Goal: Information Seeking & Learning: Learn about a topic

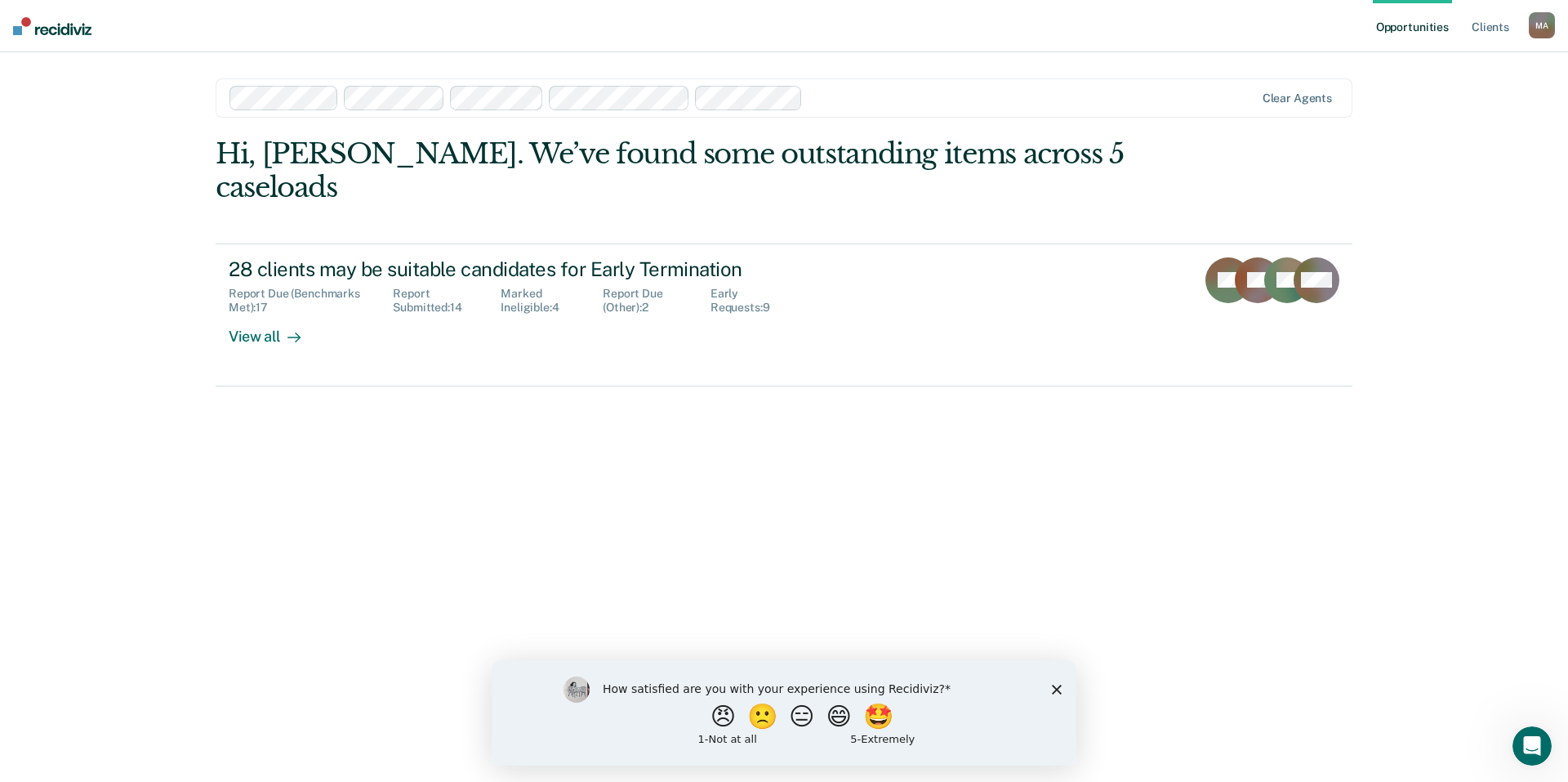
click at [943, 98] on div at bounding box center [1031, 98] width 444 height 18
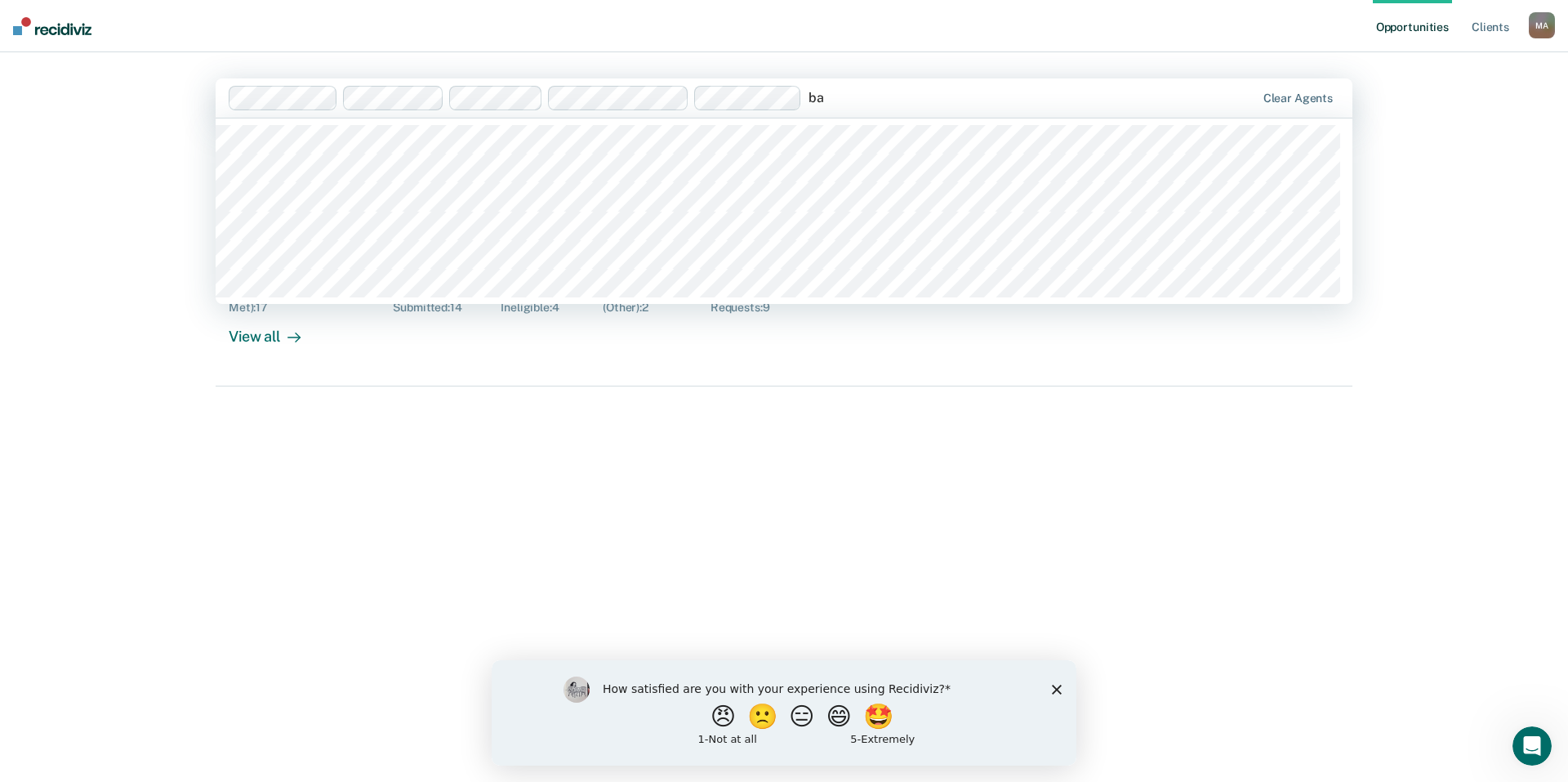
type input "b"
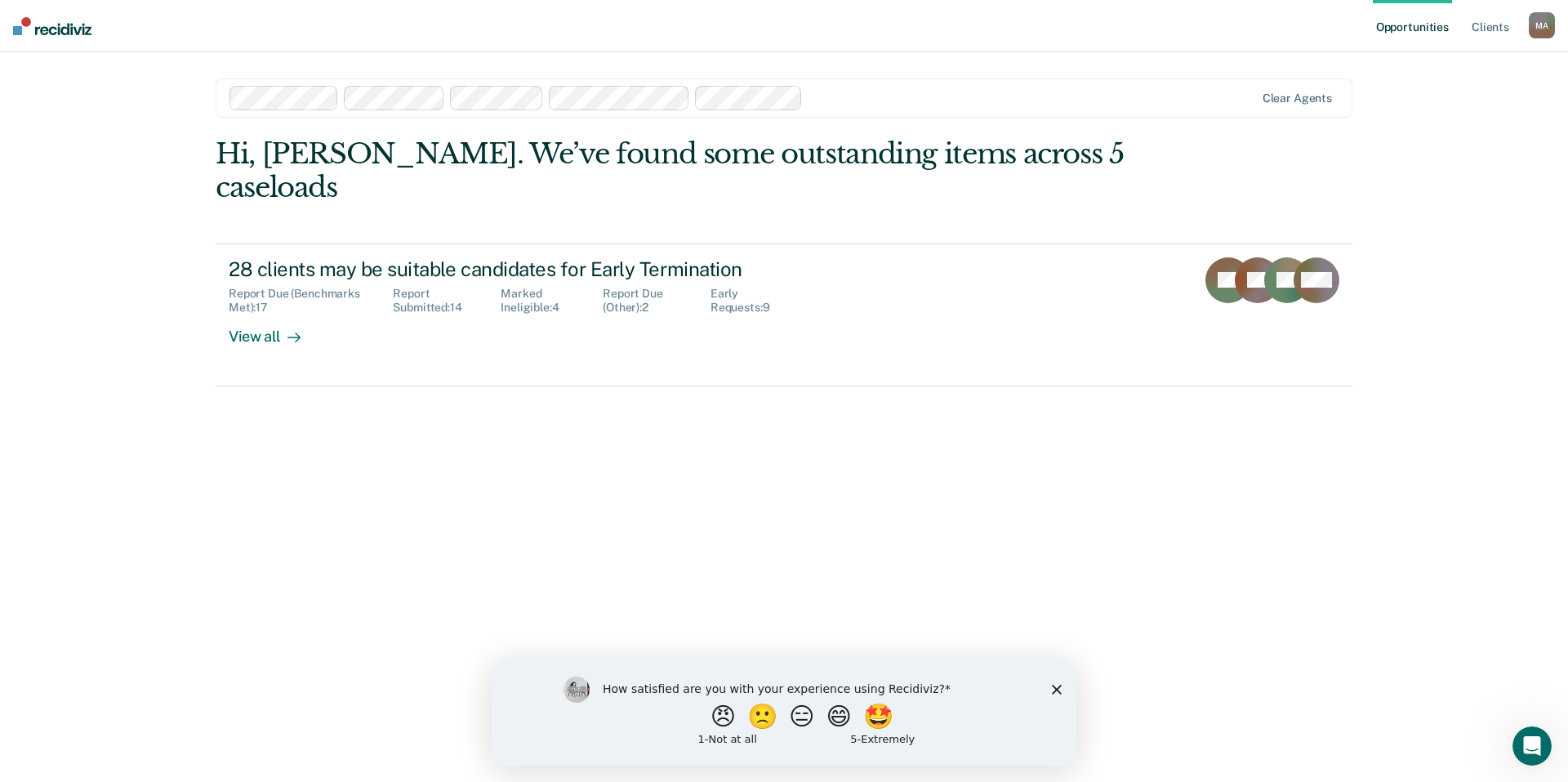
click at [123, 558] on div "Opportunities Client s [PERSON_NAME] M A Profile How it works Log Out Clear age…" at bounding box center [784, 391] width 1568 height 782
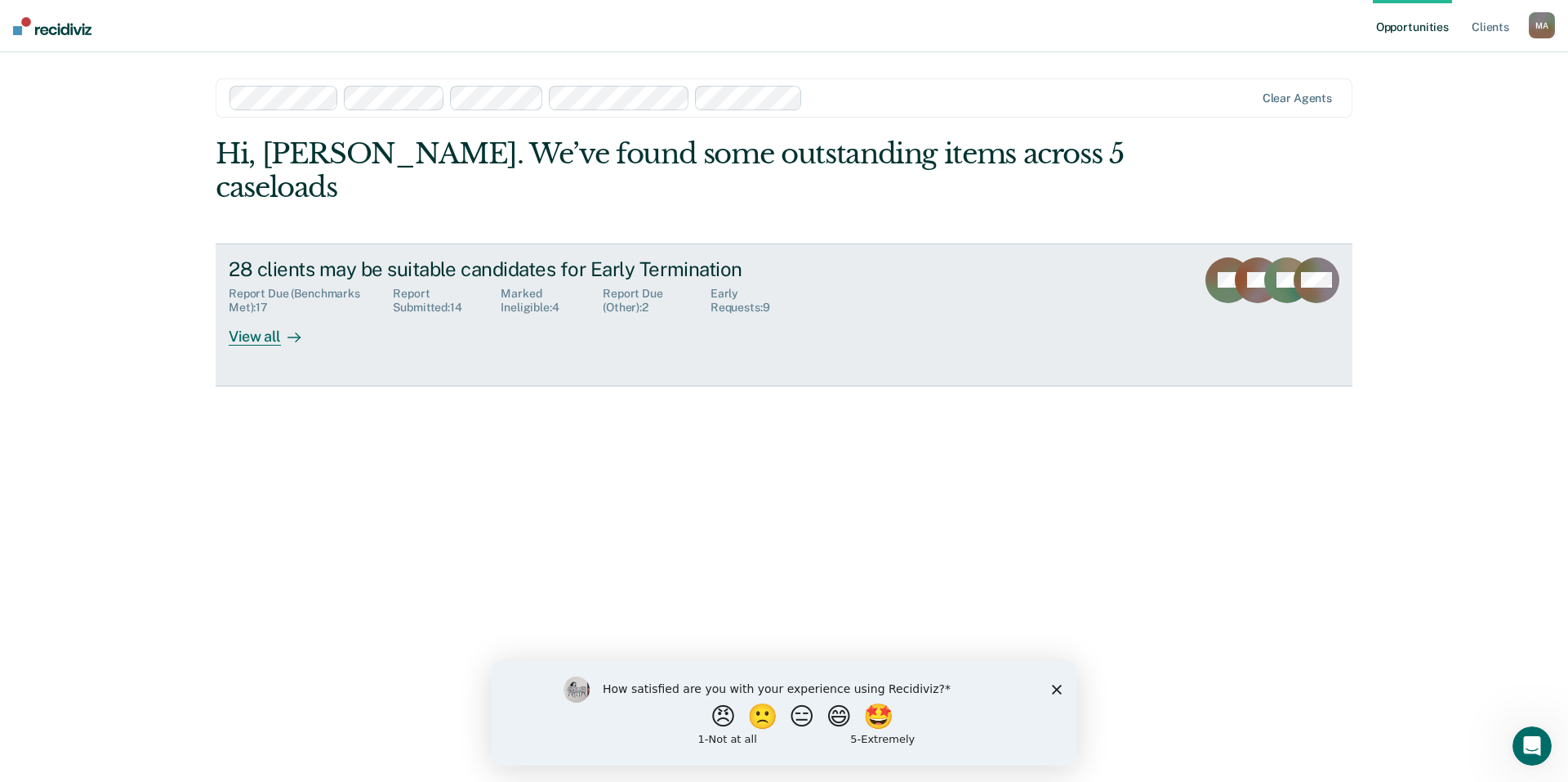
click at [252, 315] on div "View all" at bounding box center [274, 330] width 91 height 32
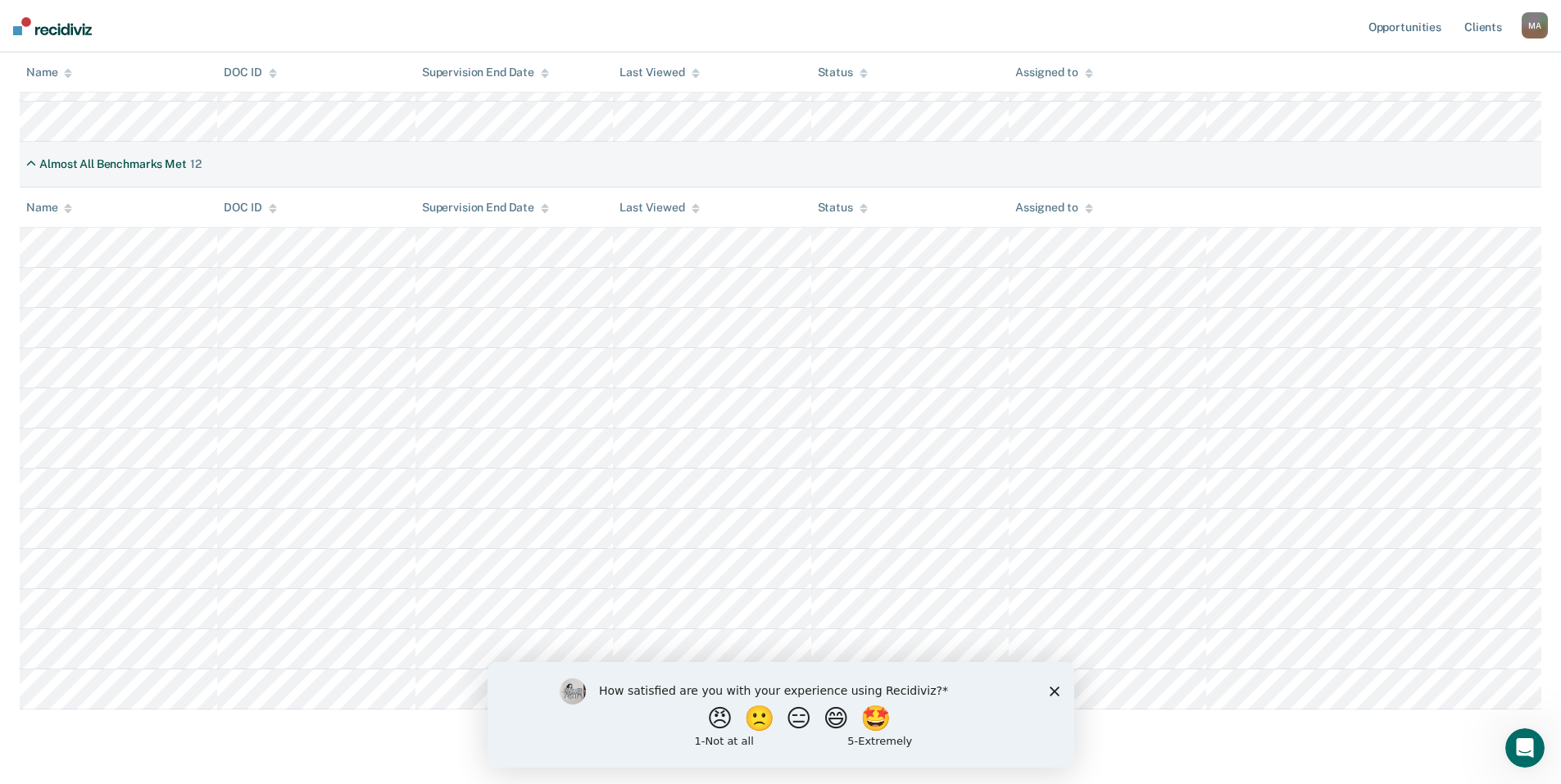
scroll to position [561, 0]
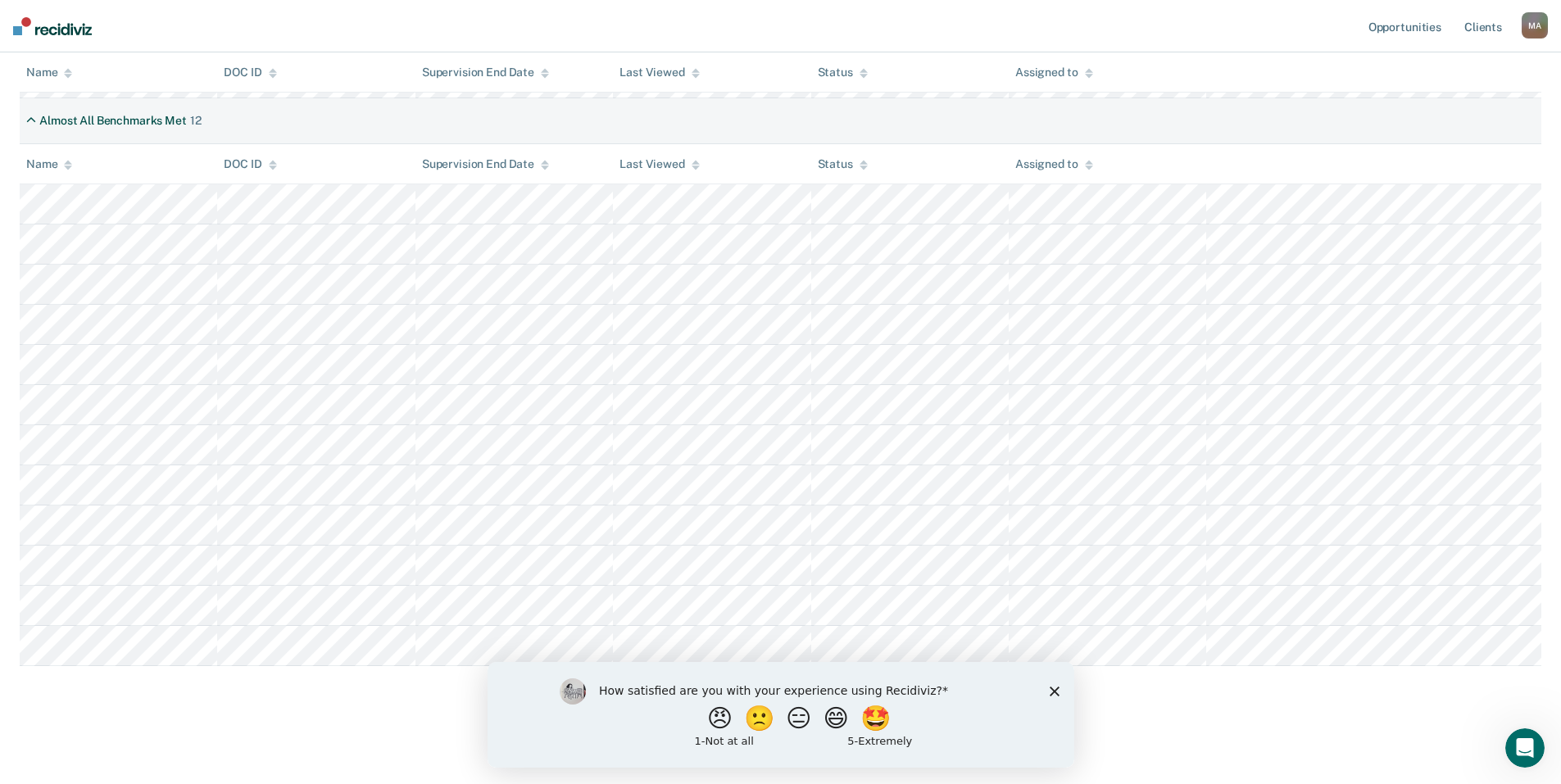
click at [1054, 688] on icon "Close survey" at bounding box center [1054, 690] width 10 height 10
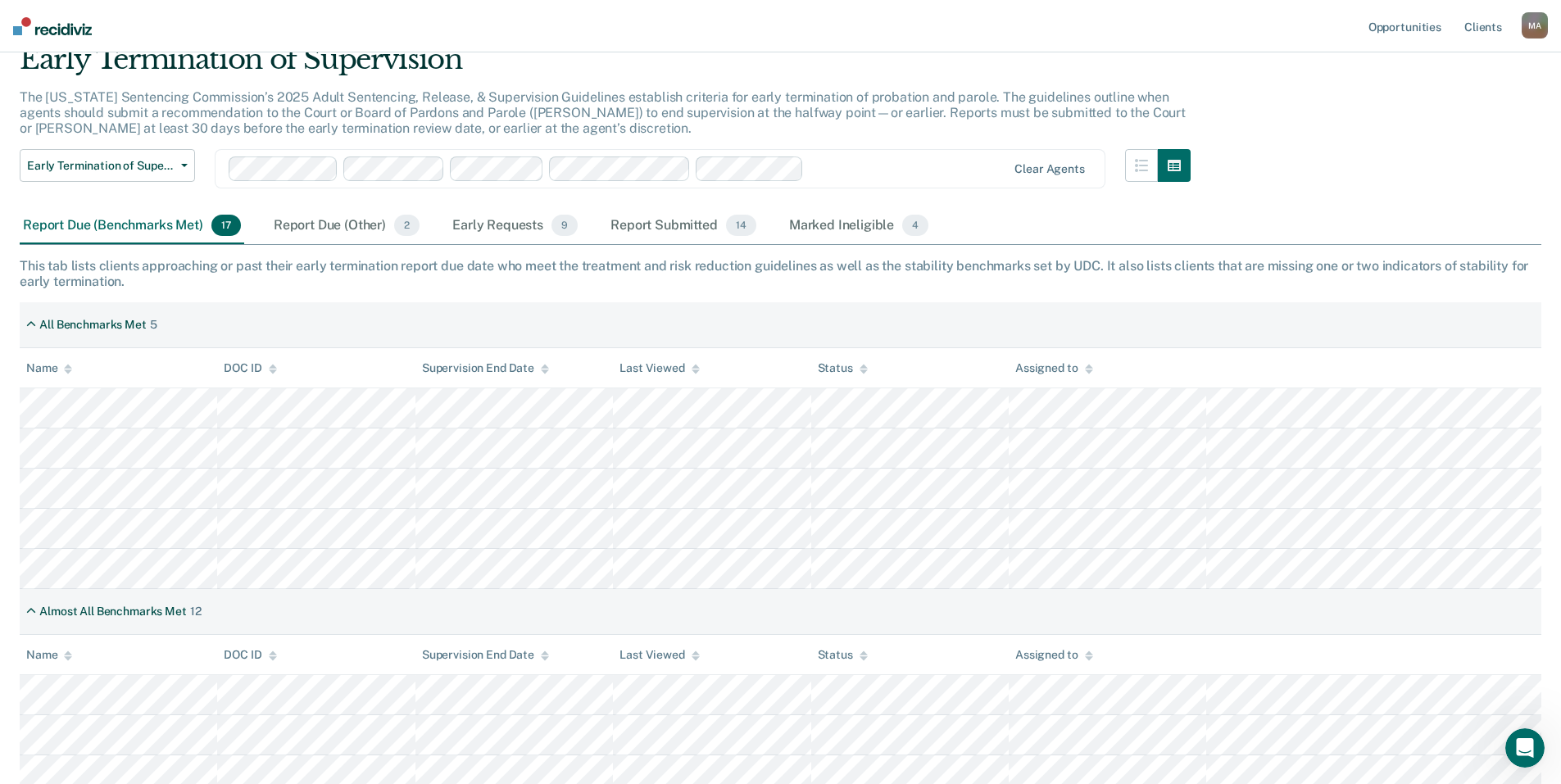
scroll to position [70, 0]
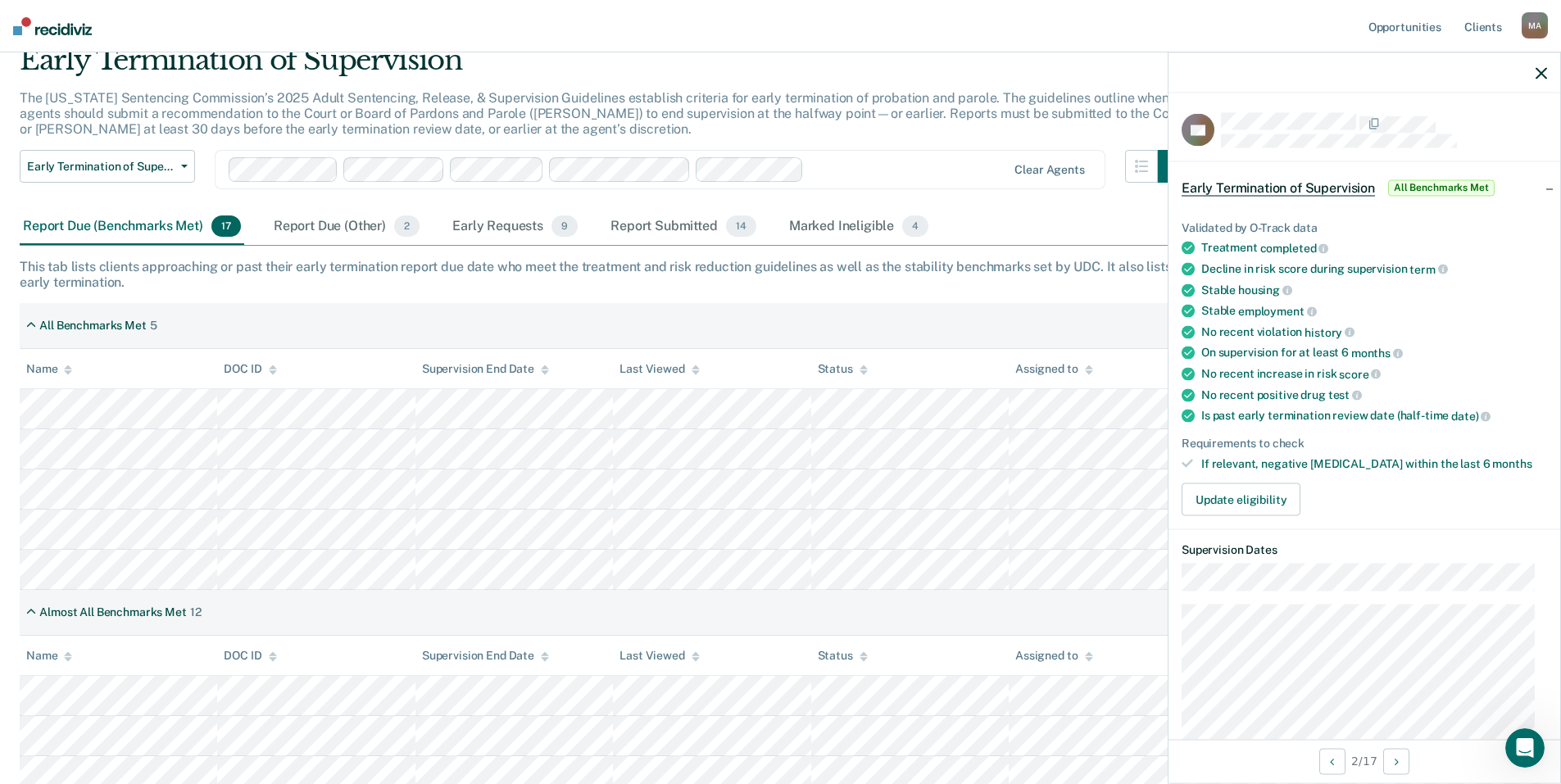
click at [1055, 202] on div "Early Termination of Supervision Early Termination of Supervision Clear agents" at bounding box center [604, 180] width 1171 height 59
click at [1543, 76] on icon "button" at bounding box center [1542, 73] width 11 height 11
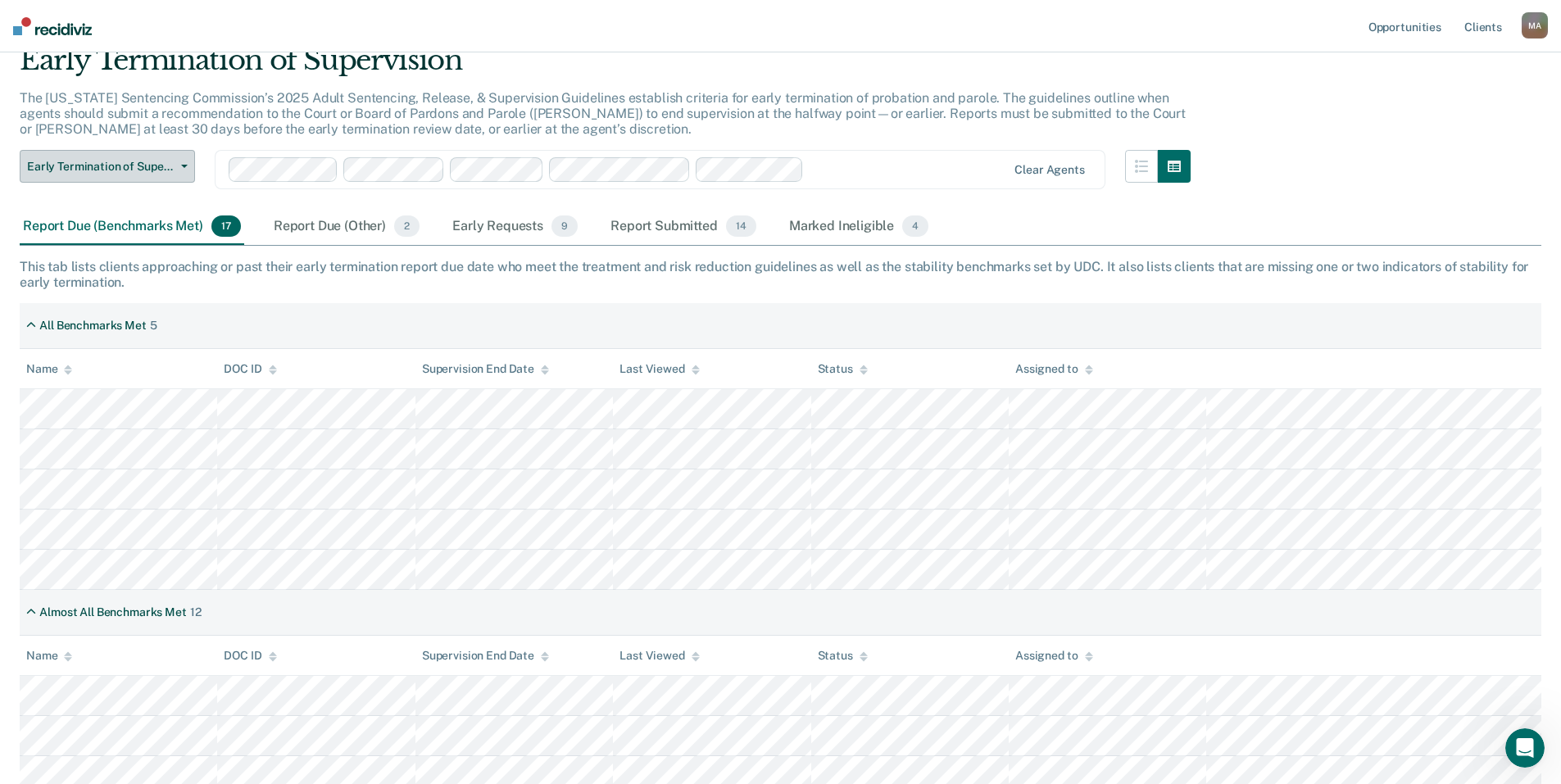
click at [190, 165] on button "Early Termination of Supervision" at bounding box center [107, 167] width 175 height 33
click at [178, 161] on button "Early Termination of Supervision" at bounding box center [107, 167] width 175 height 33
click at [172, 166] on span "Early Termination of Supervision" at bounding box center [101, 166] width 148 height 14
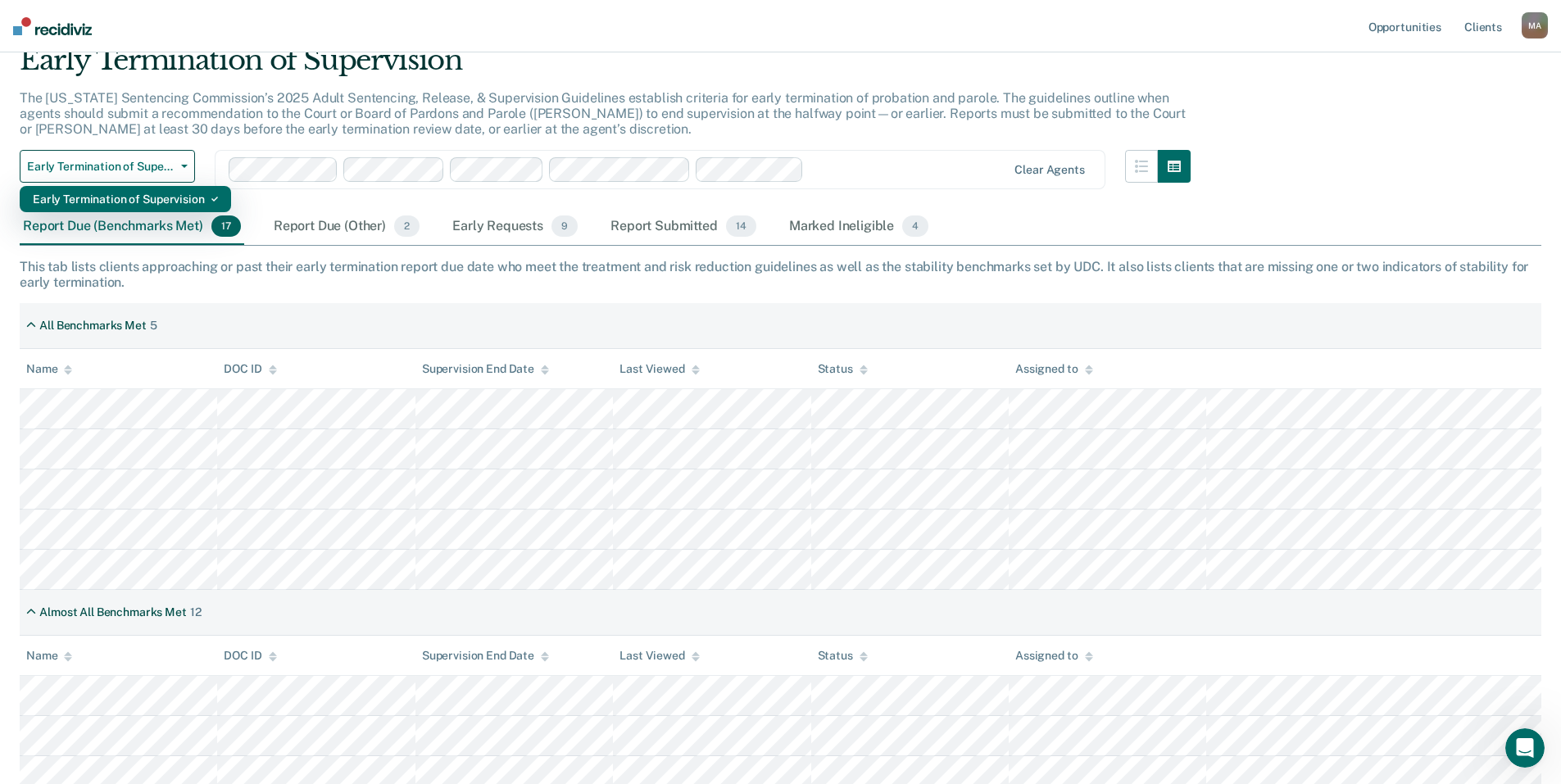
click at [212, 199] on icon "button" at bounding box center [214, 198] width 6 height 5
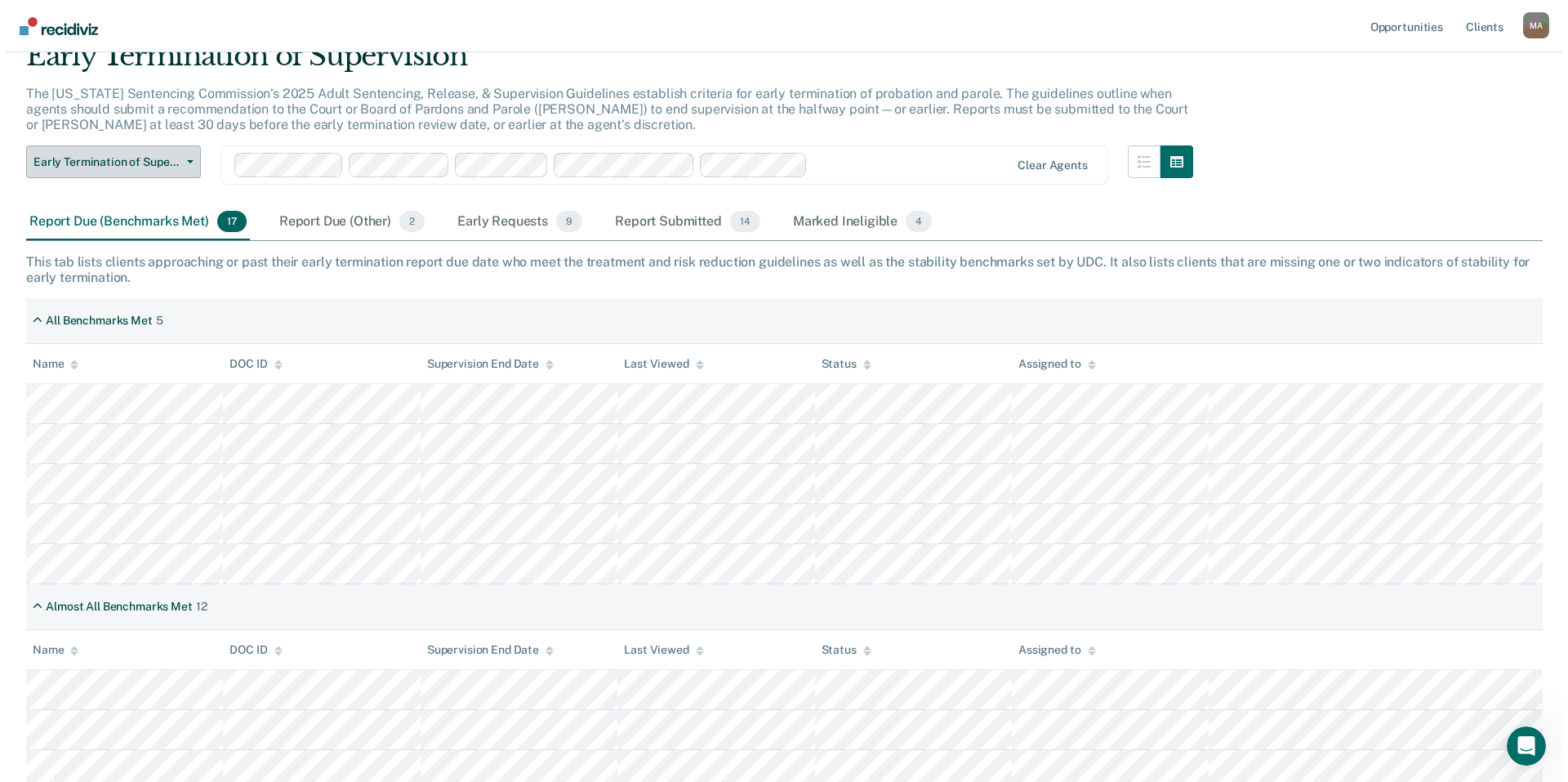
scroll to position [0, 0]
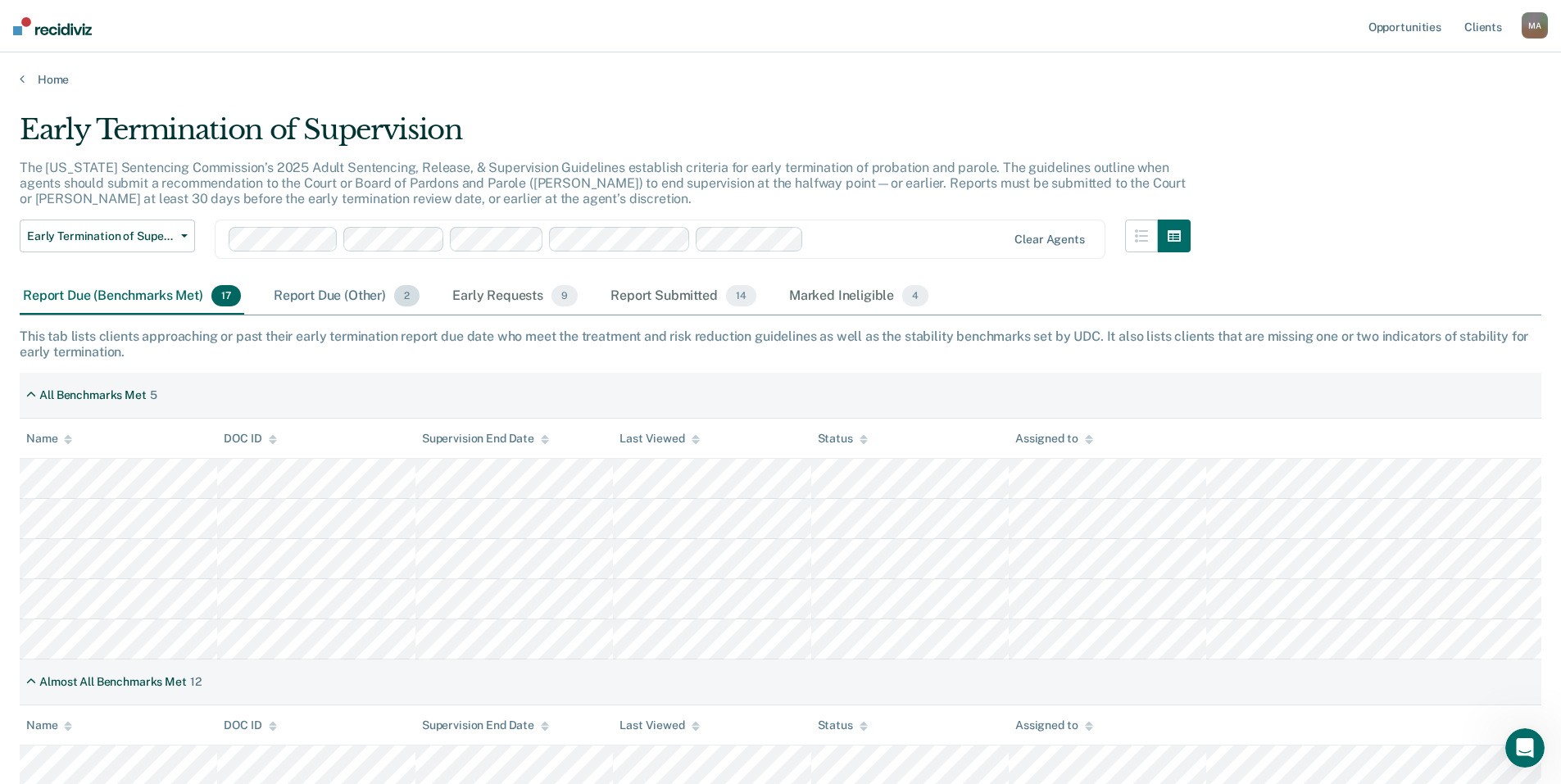
click at [321, 294] on div "Report Due (Other) 2" at bounding box center [346, 296] width 152 height 36
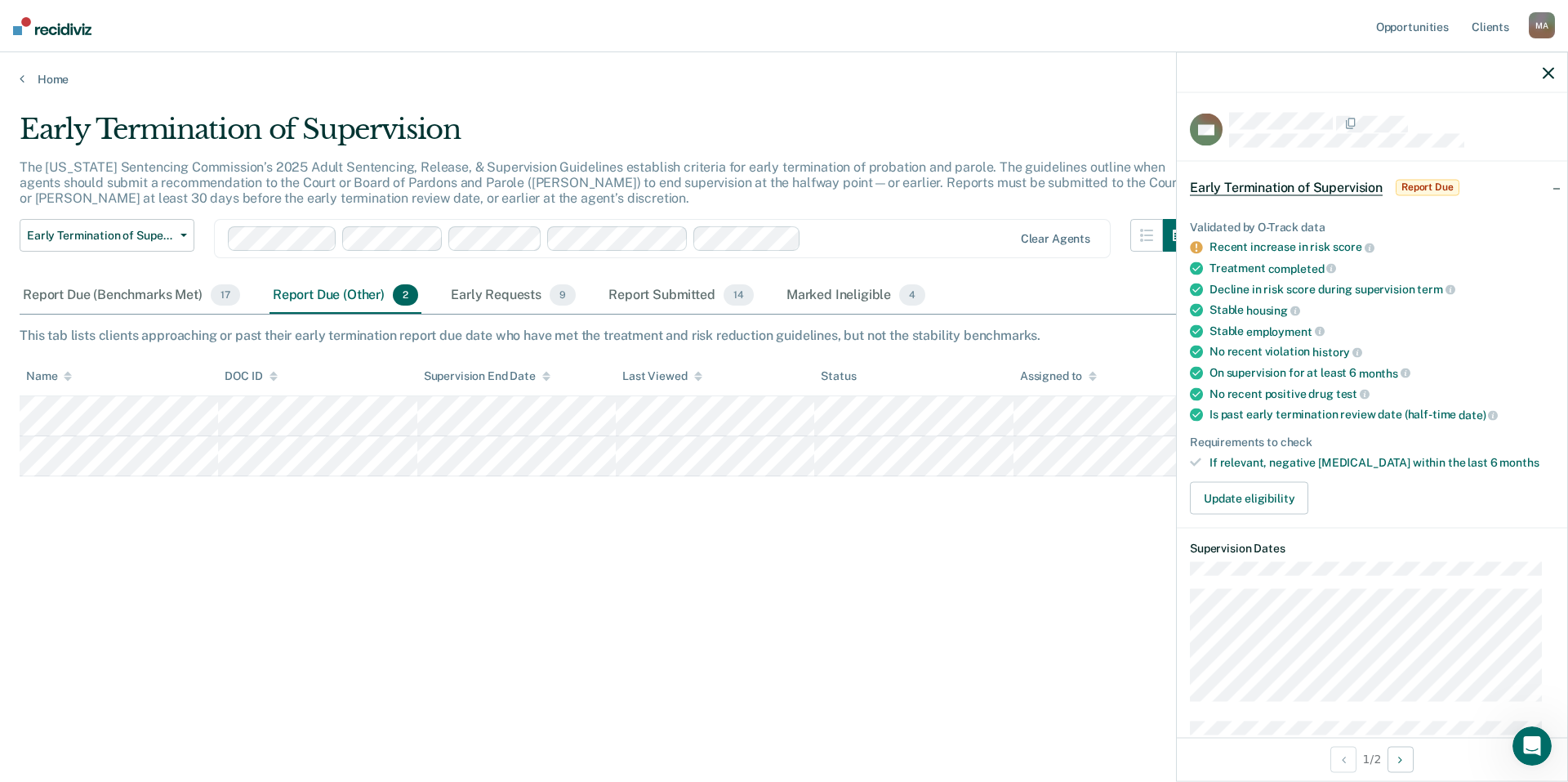
click at [661, 114] on div "Early Termination of Supervision" at bounding box center [607, 136] width 1176 height 47
click at [105, 294] on div "Report Due (Benchmarks Met) 17" at bounding box center [131, 295] width 223 height 36
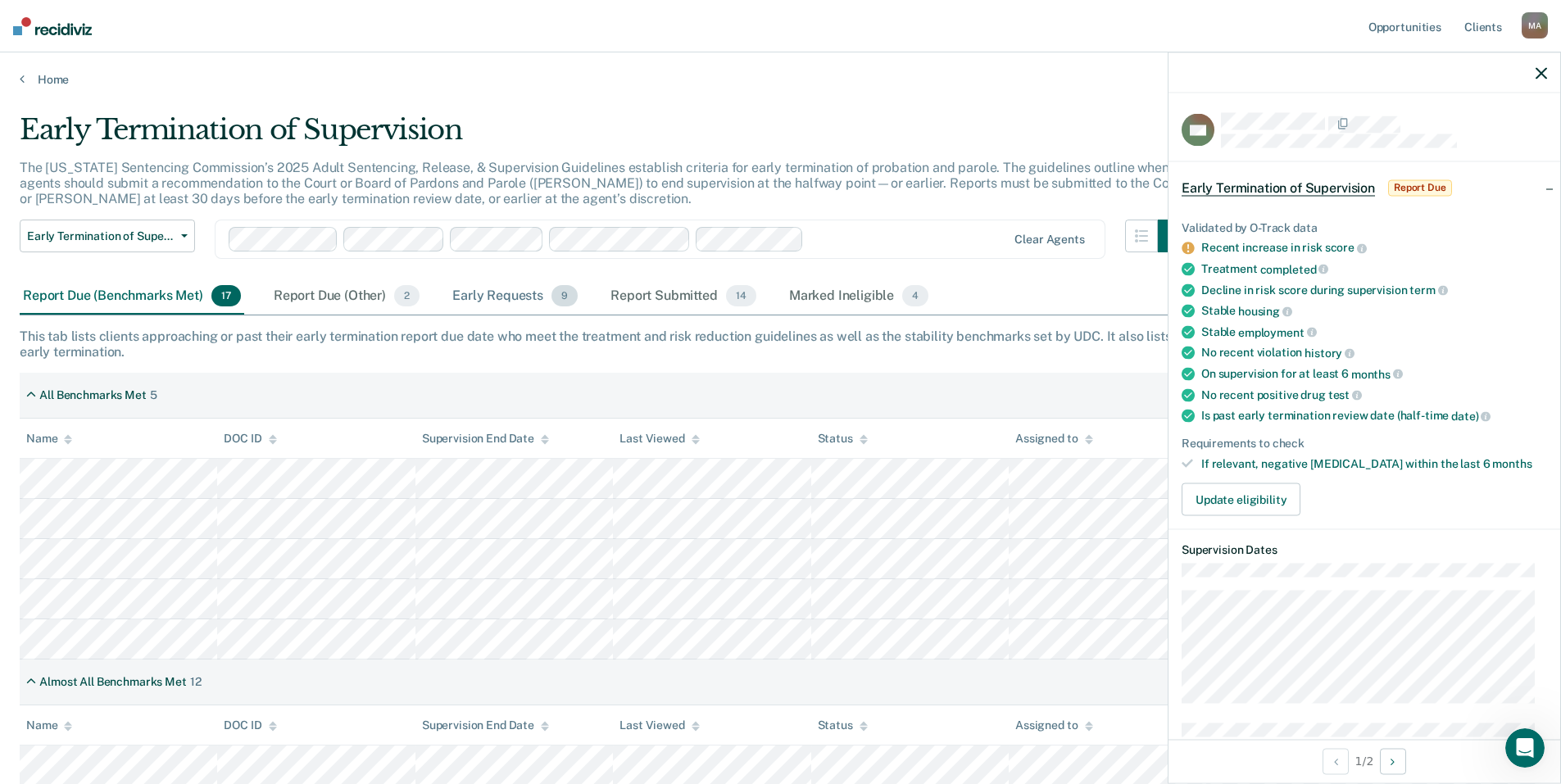
click at [507, 299] on div "Early Requests 9" at bounding box center [515, 296] width 132 height 36
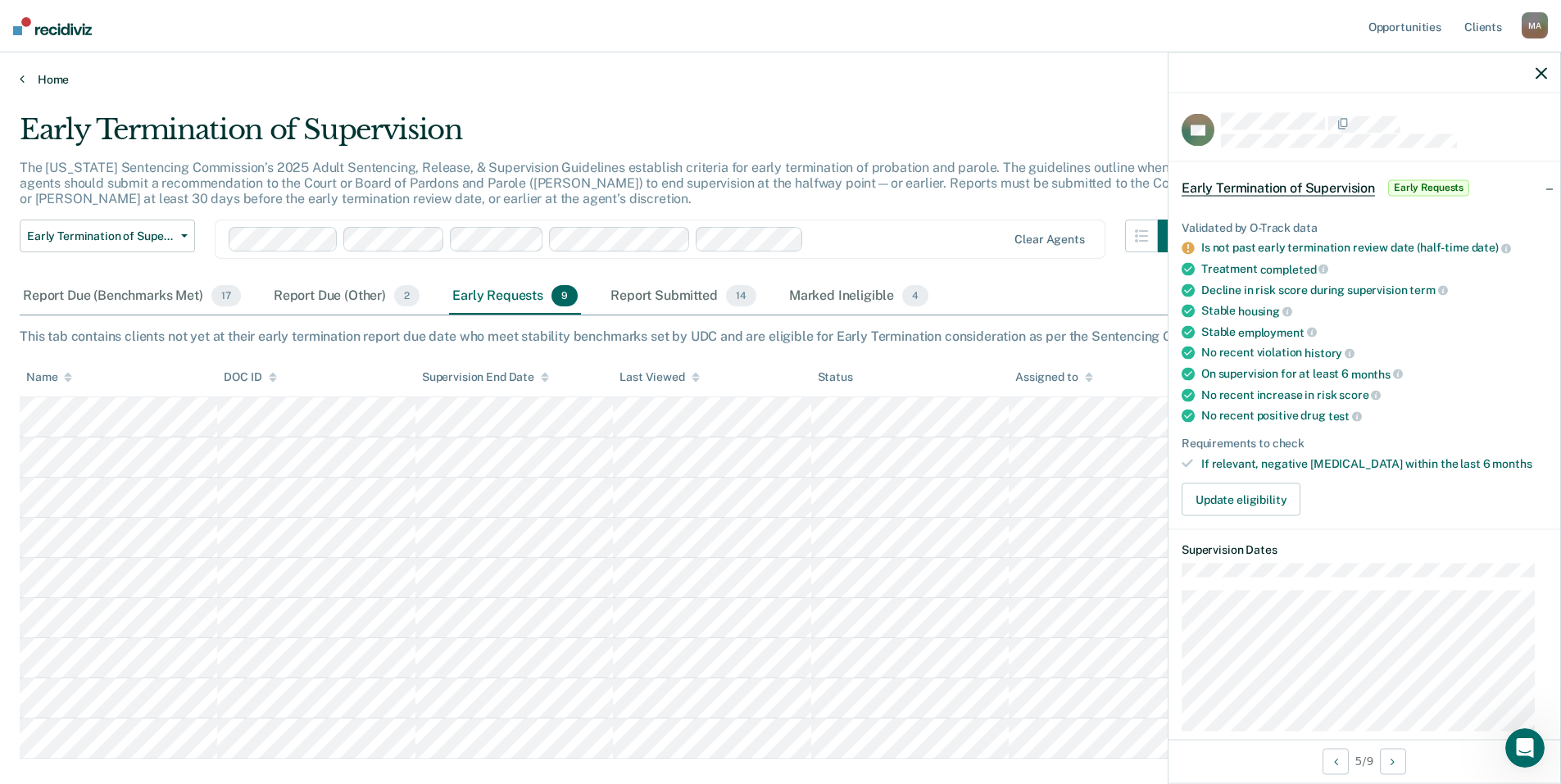
click at [540, 76] on link "Home" at bounding box center [780, 79] width 1521 height 15
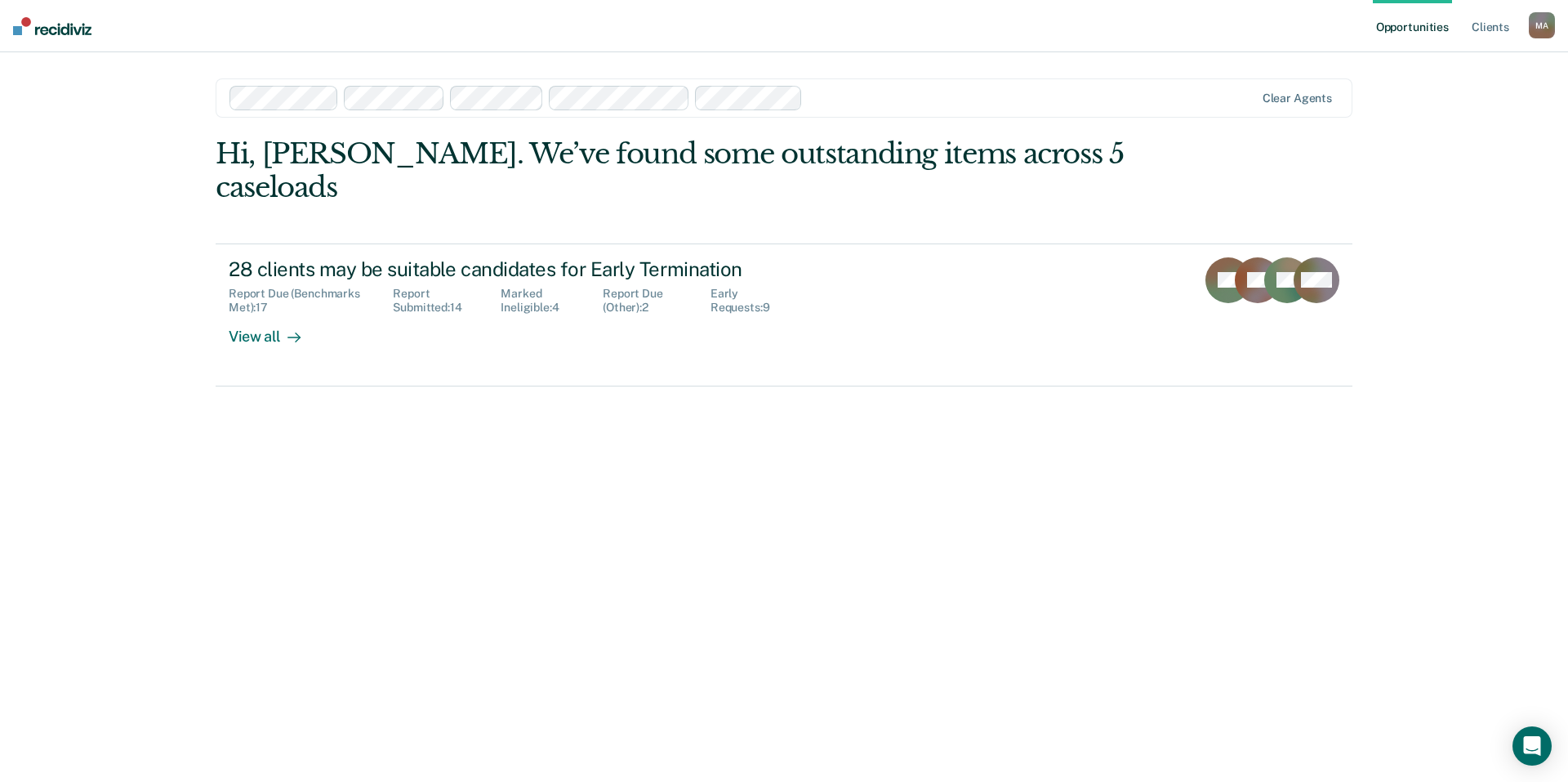
click at [912, 99] on div at bounding box center [1031, 98] width 444 height 18
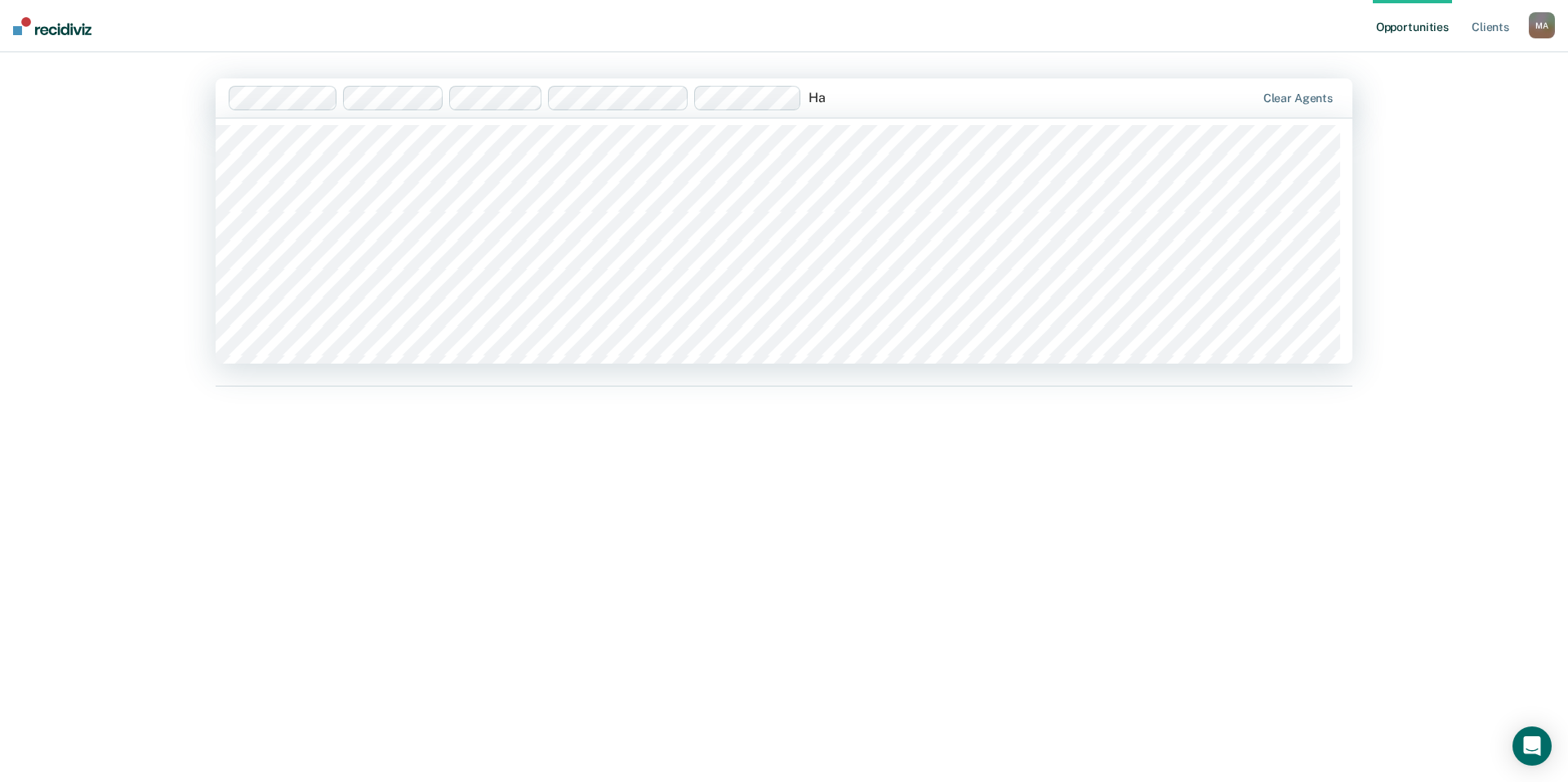
type input "H"
click at [117, 100] on div "Opportunities Client s Michael Adam M A Profile How it works Log Out 353 result…" at bounding box center [784, 391] width 1568 height 782
